Goal: Task Accomplishment & Management: Use online tool/utility

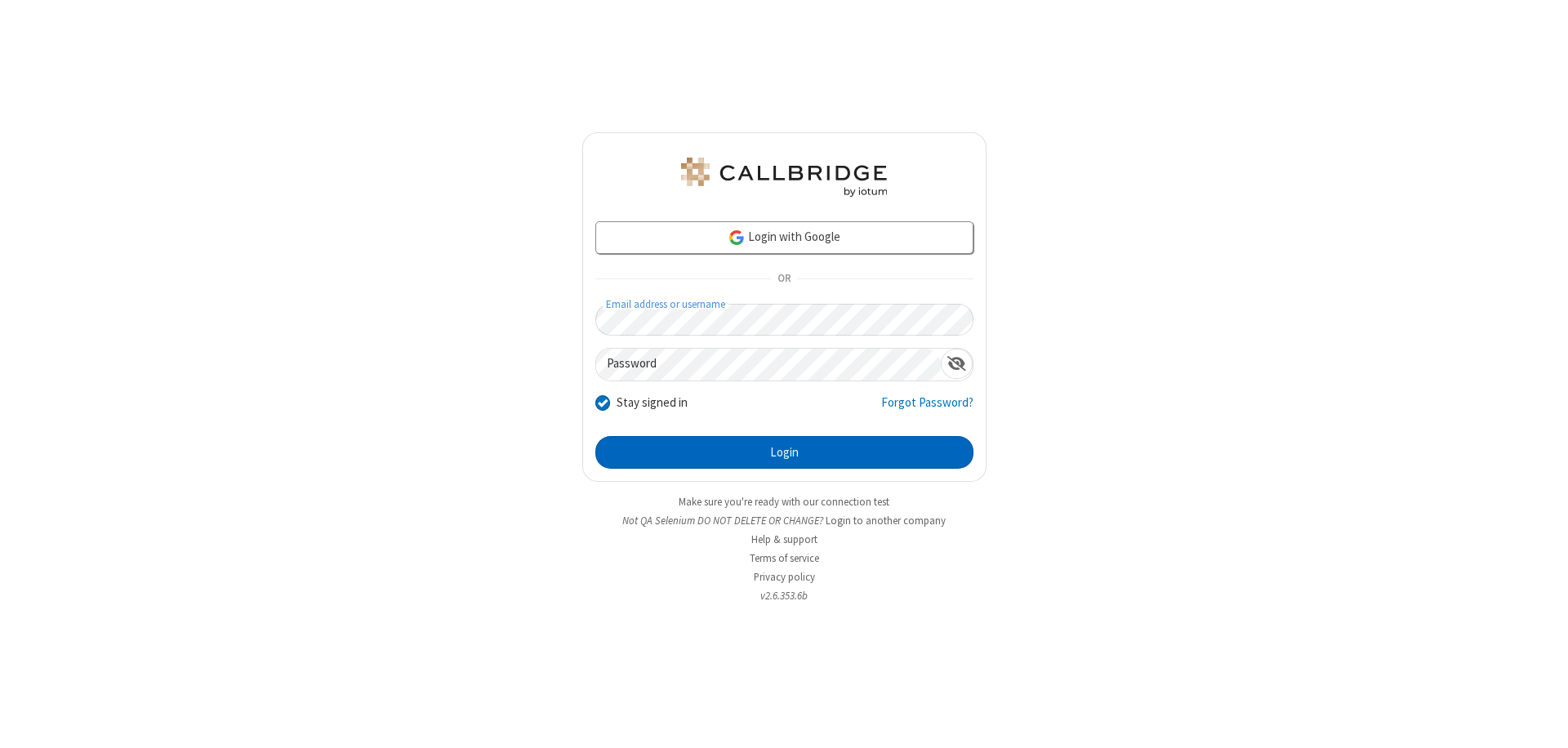
click at [784, 452] on button "Login" at bounding box center [784, 452] width 378 height 32
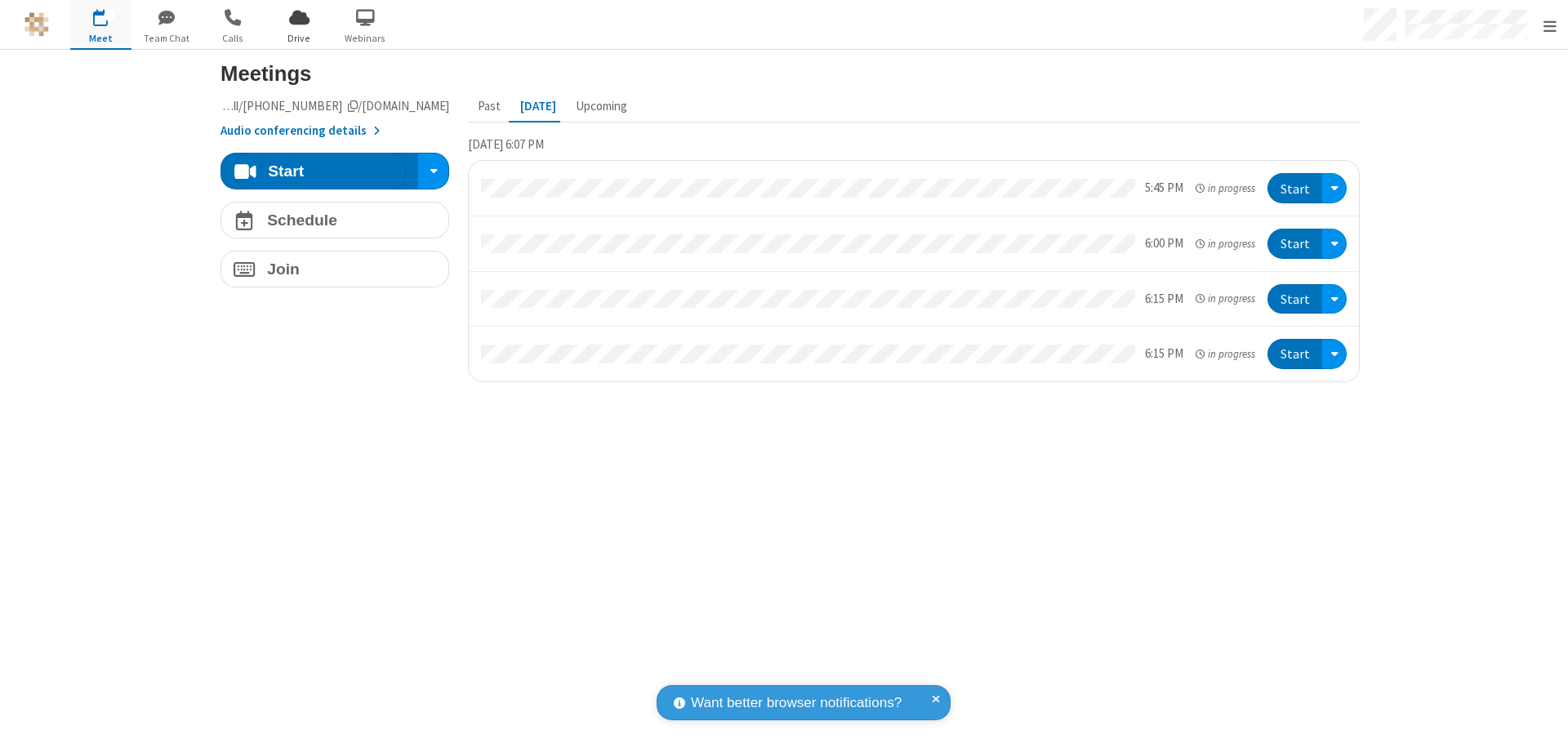
click at [1549, 26] on span "Open menu" at bounding box center [1549, 26] width 13 height 16
click at [299, 37] on span "Drive" at bounding box center [299, 37] width 61 height 14
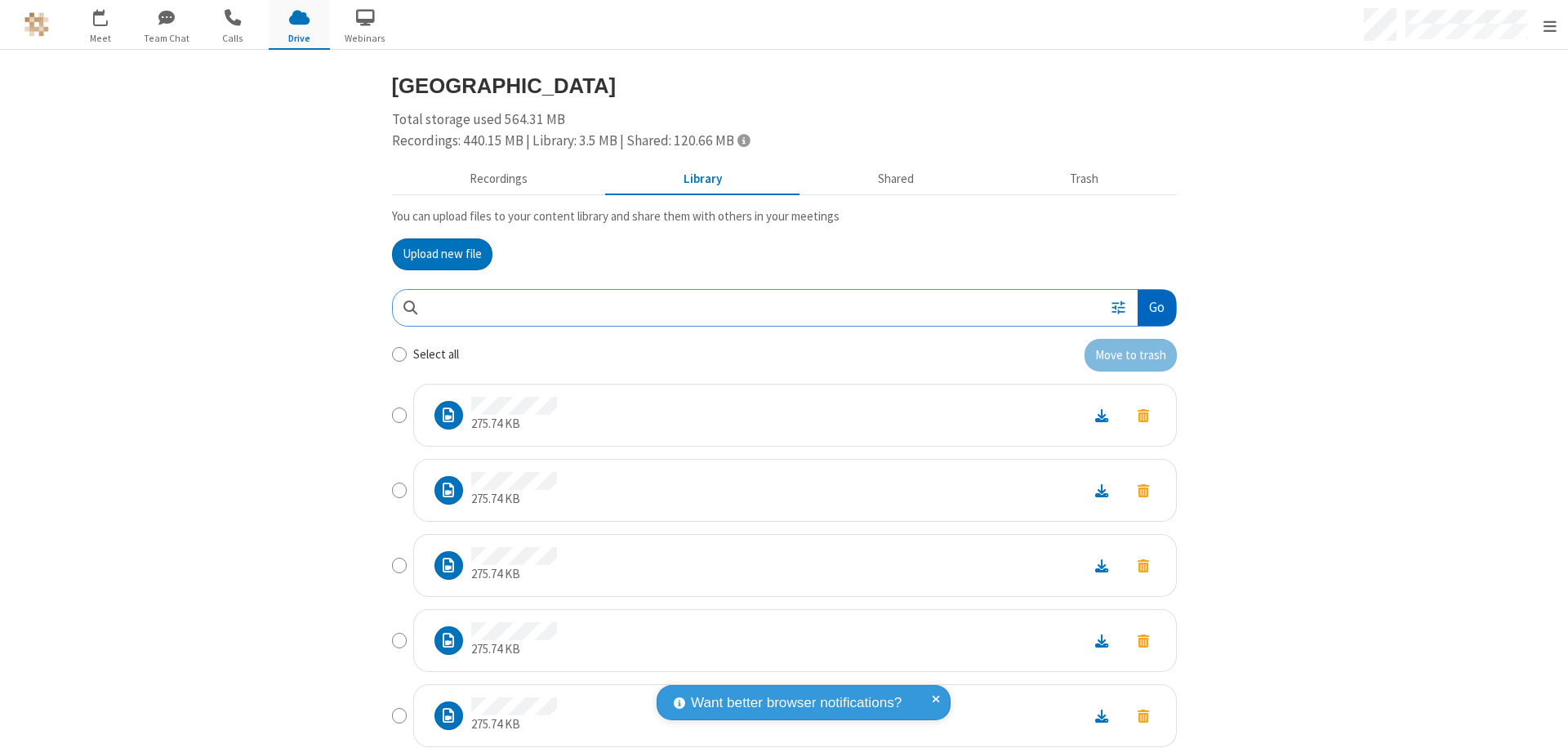
click at [1150, 307] on button "Go" at bounding box center [1156, 308] width 37 height 37
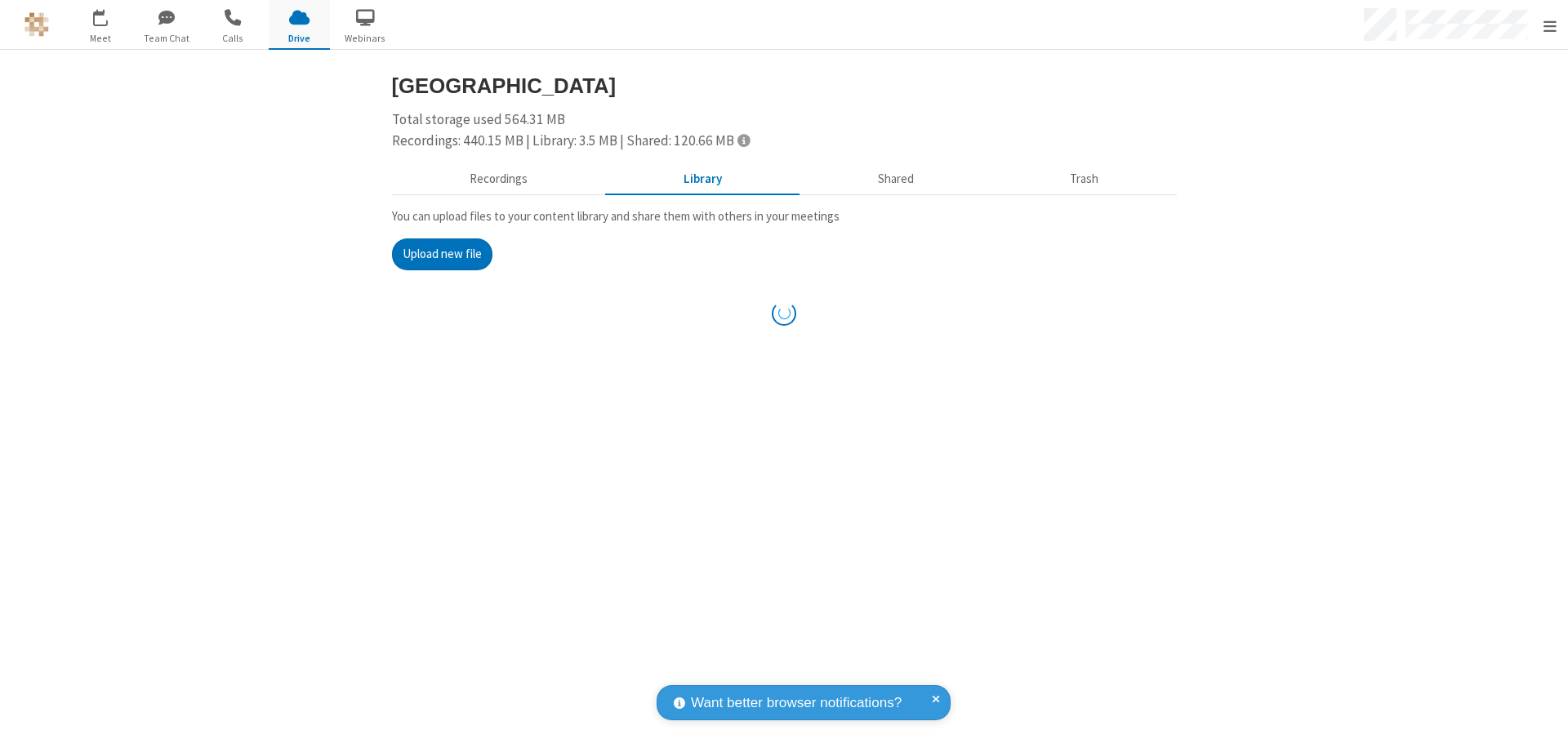
click at [435, 254] on button "Upload new file" at bounding box center [442, 254] width 100 height 32
